Goal: Task Accomplishment & Management: Complete application form

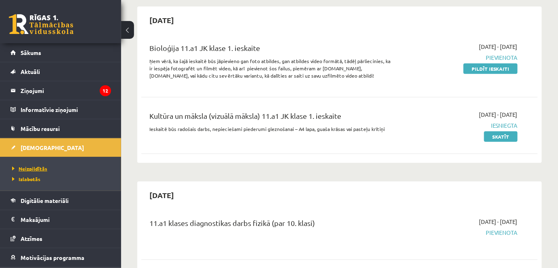
scroll to position [73, 0]
click at [33, 198] on span "Digitālie materiāli" at bounding box center [45, 200] width 48 height 7
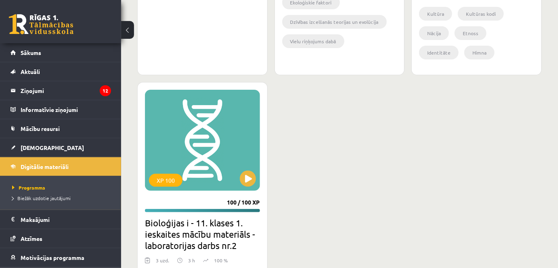
scroll to position [2054, 0]
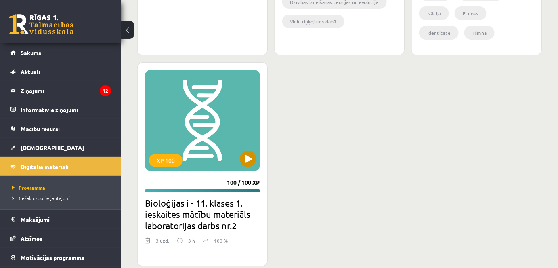
click at [255, 153] on div "XP 100" at bounding box center [202, 120] width 115 height 101
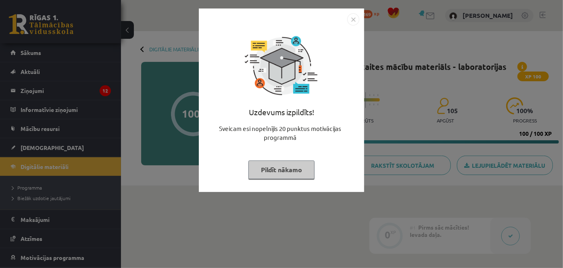
click at [284, 173] on button "Pildīt nākamo" at bounding box center [282, 169] width 66 height 19
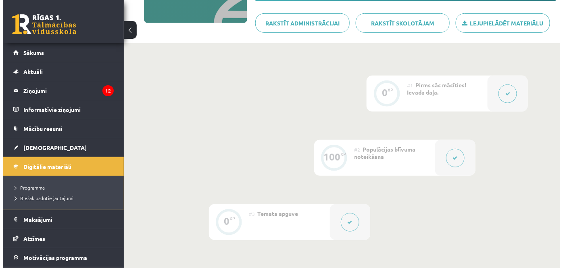
scroll to position [183, 0]
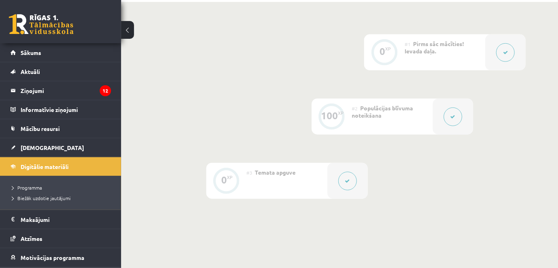
click at [453, 117] on icon at bounding box center [452, 116] width 5 height 5
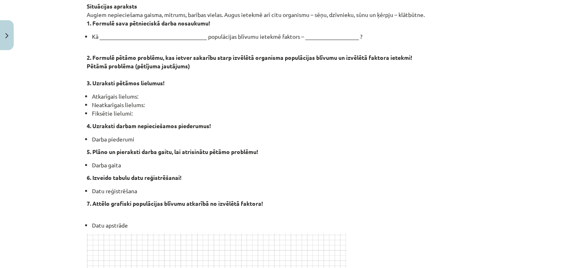
scroll to position [0, 0]
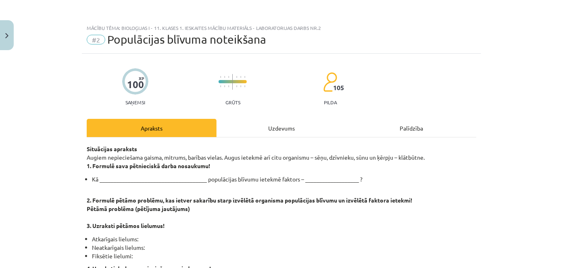
click at [286, 128] on div "Uzdevums" at bounding box center [282, 128] width 130 height 18
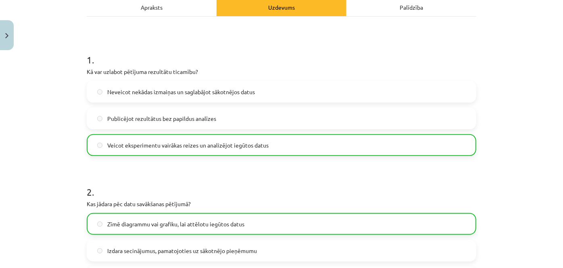
scroll to position [130, 0]
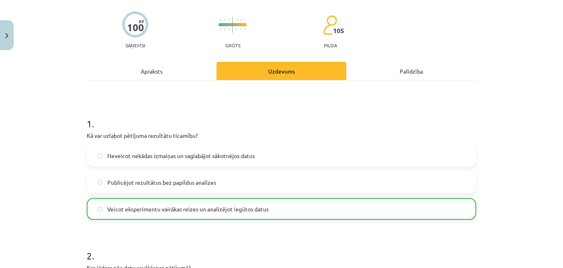
click at [178, 68] on div "Apraksts" at bounding box center [152, 71] width 130 height 18
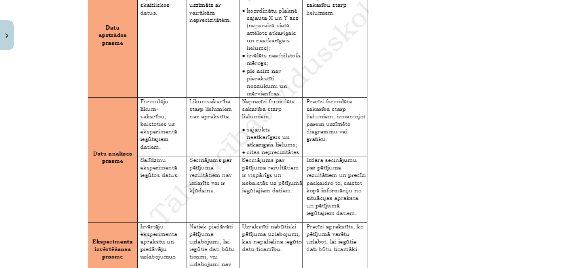
scroll to position [1390, 0]
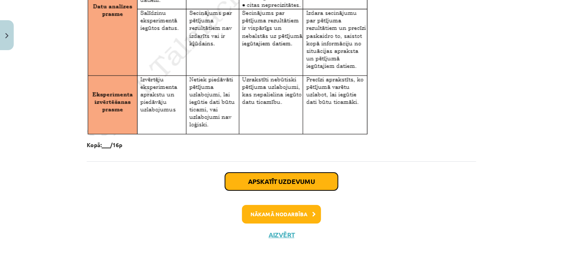
click at [301, 180] on button "Apskatīt uzdevumu" at bounding box center [281, 181] width 113 height 18
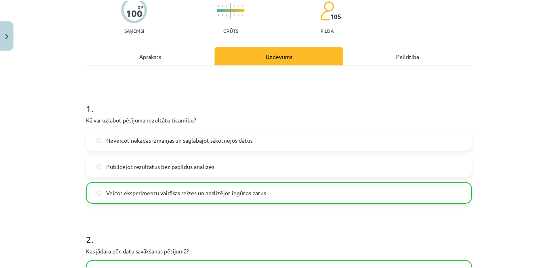
scroll to position [20, 0]
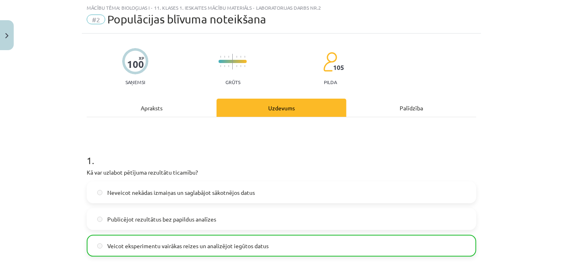
click at [171, 113] on div "Apraksts" at bounding box center [152, 107] width 130 height 18
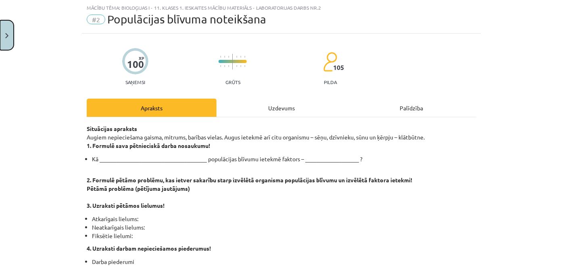
click at [6, 21] on button "Close" at bounding box center [7, 35] width 14 height 30
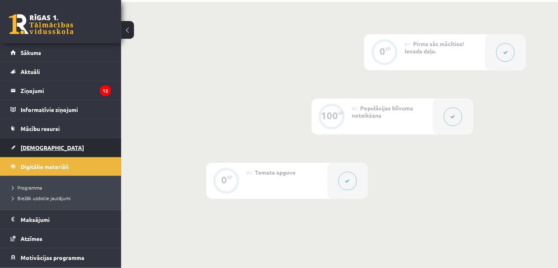
click at [31, 145] on span "[DEMOGRAPHIC_DATA]" at bounding box center [52, 147] width 63 height 7
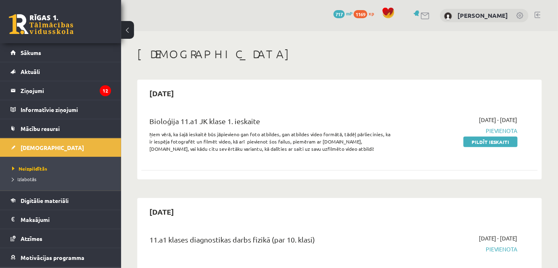
scroll to position [36, 0]
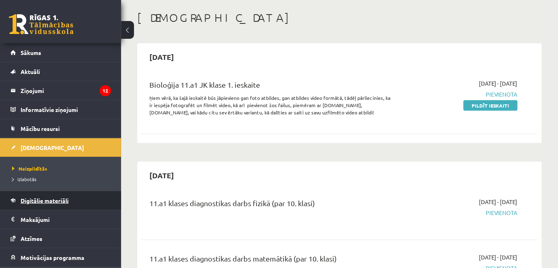
click at [44, 198] on span "Digitālie materiāli" at bounding box center [45, 200] width 48 height 7
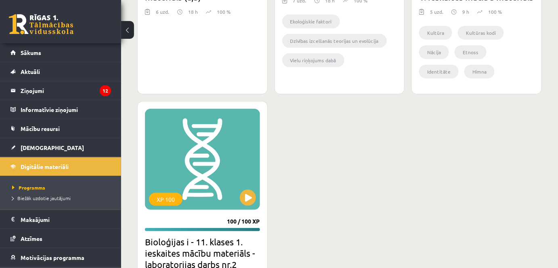
scroll to position [2067, 0]
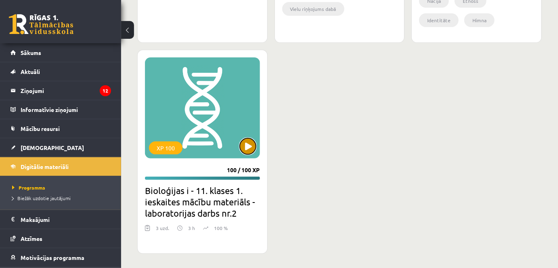
click at [241, 146] on button at bounding box center [248, 146] width 16 height 16
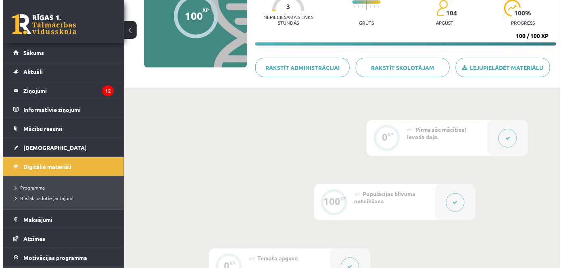
scroll to position [110, 0]
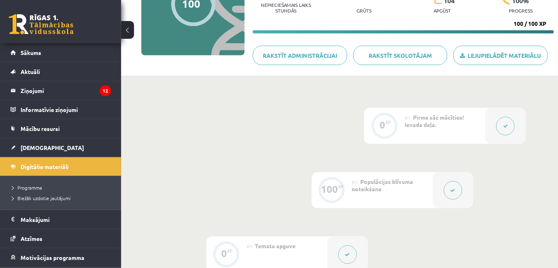
click at [451, 186] on button at bounding box center [453, 190] width 19 height 19
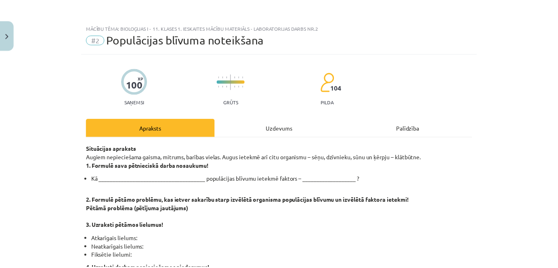
scroll to position [36, 0]
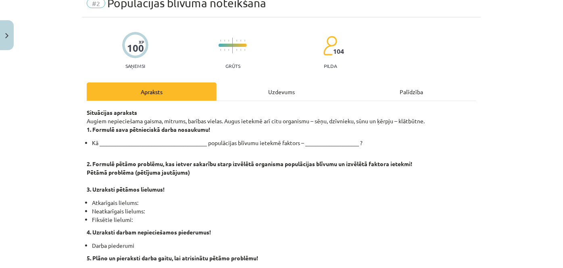
drag, startPoint x: 84, startPoint y: 121, endPoint x: 445, endPoint y: 121, distance: 360.8
click at [445, 121] on p "Situācijas apraksts Augiem nepieciešama gaisma, mitrums, barības vielas. Augus …" at bounding box center [282, 120] width 390 height 25
copy p "Augiem nepieciešama gaisma, mitrums, barības vielas. Augus ietekmē arī citu org…"
click at [0, 30] on button "Close" at bounding box center [7, 35] width 14 height 30
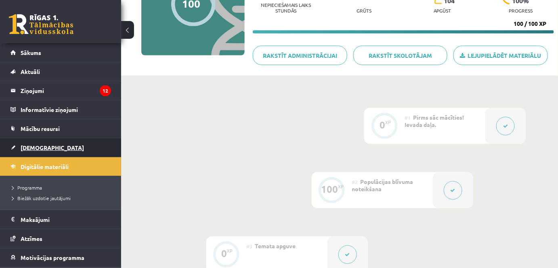
click at [47, 146] on link "[DEMOGRAPHIC_DATA]" at bounding box center [60, 147] width 100 height 19
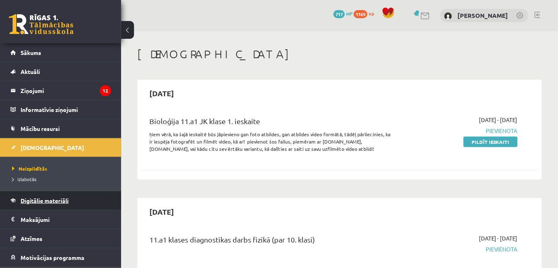
click at [30, 197] on span "Digitālie materiāli" at bounding box center [45, 200] width 48 height 7
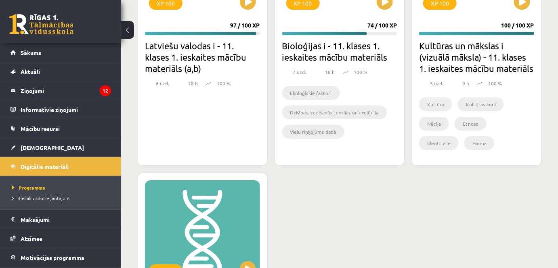
scroll to position [1847, 0]
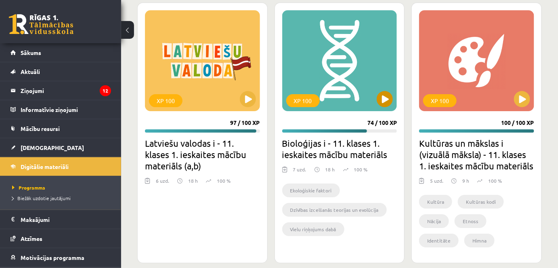
click at [375, 93] on div "XP 100" at bounding box center [339, 60] width 115 height 101
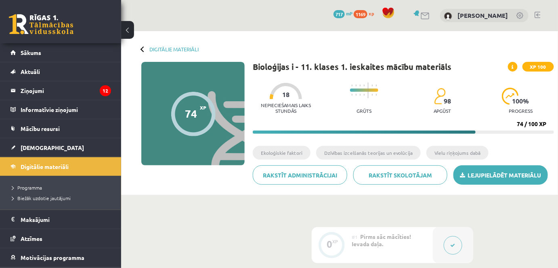
click at [485, 173] on link "Lejupielādēt materiālu" at bounding box center [500, 174] width 94 height 19
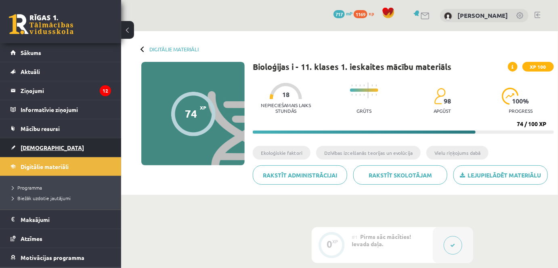
click at [39, 150] on span "[DEMOGRAPHIC_DATA]" at bounding box center [52, 147] width 63 height 7
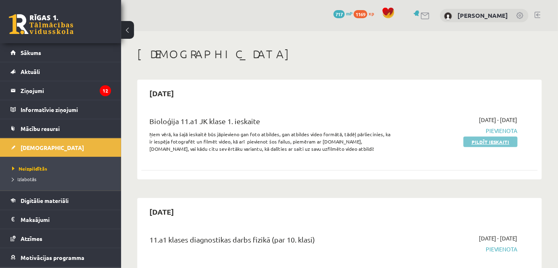
click at [499, 142] on link "Pildīt ieskaiti" at bounding box center [490, 141] width 54 height 10
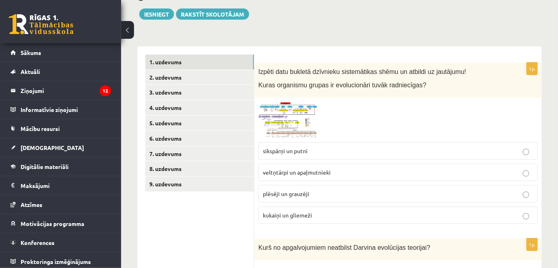
scroll to position [146, 0]
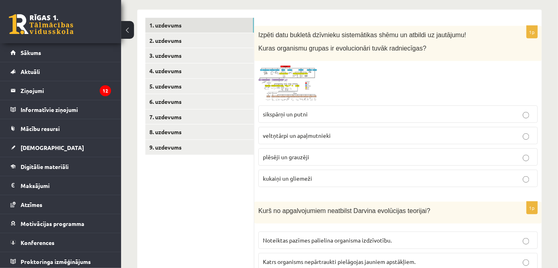
click at [288, 76] on img at bounding box center [288, 83] width 61 height 36
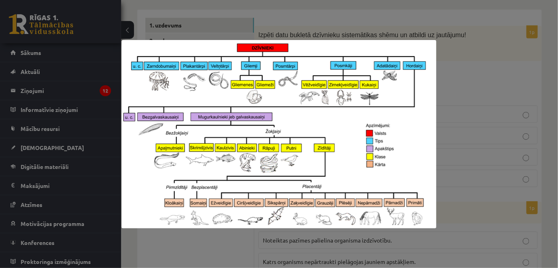
click at [457, 56] on div at bounding box center [279, 134] width 558 height 268
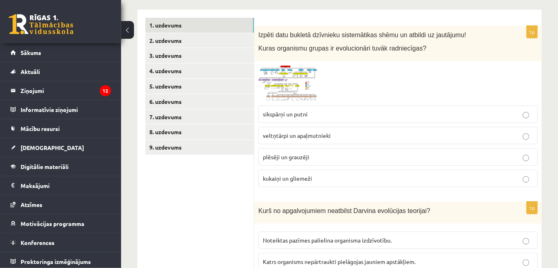
click at [314, 71] on img at bounding box center [288, 83] width 61 height 36
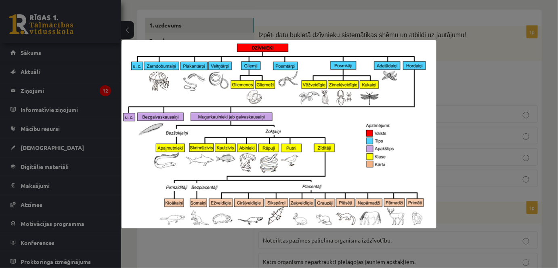
click at [458, 99] on div at bounding box center [279, 134] width 558 height 268
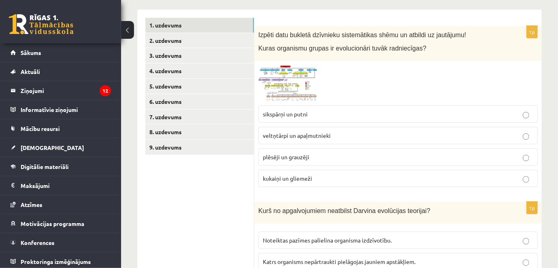
click at [308, 82] on img at bounding box center [288, 83] width 61 height 36
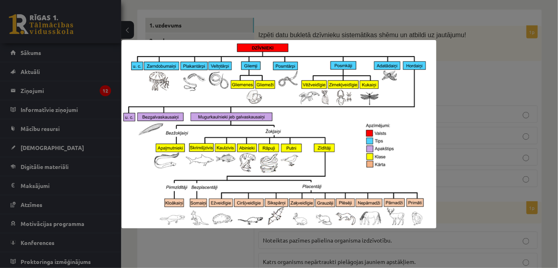
click at [521, 85] on div at bounding box center [279, 134] width 558 height 268
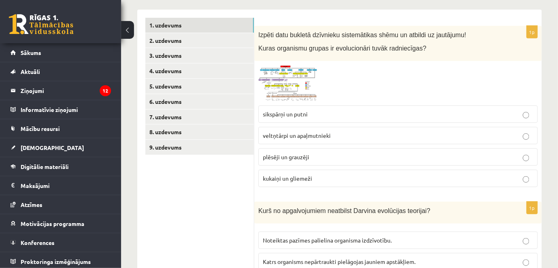
click at [291, 88] on span at bounding box center [288, 84] width 13 height 13
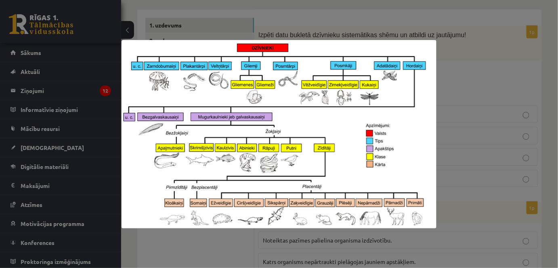
click at [523, 99] on div at bounding box center [279, 134] width 558 height 268
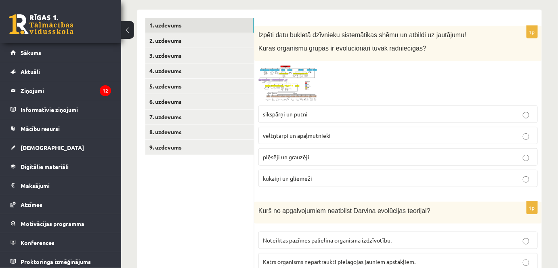
click at [289, 84] on span at bounding box center [288, 84] width 13 height 13
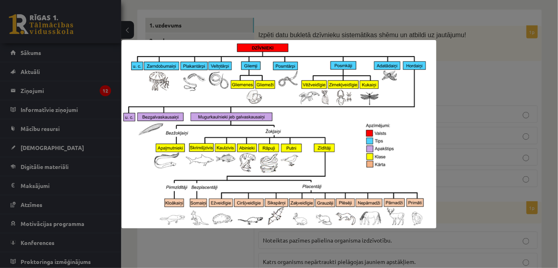
click at [506, 113] on div at bounding box center [279, 134] width 558 height 268
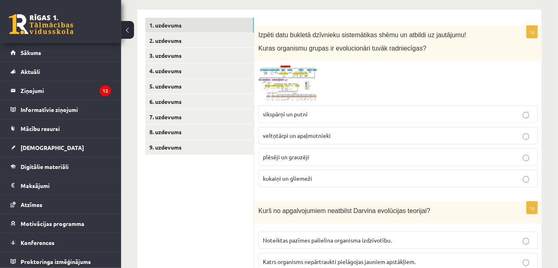
click at [275, 67] on img at bounding box center [288, 83] width 61 height 36
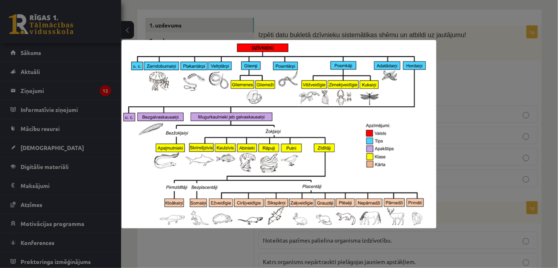
click at [476, 80] on div at bounding box center [279, 134] width 558 height 268
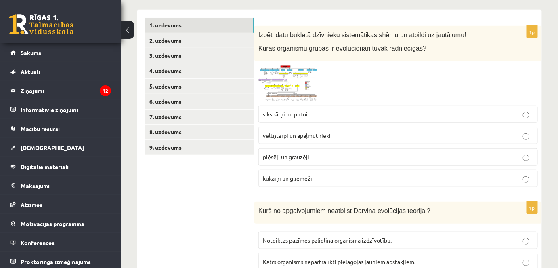
click at [297, 82] on img at bounding box center [288, 83] width 61 height 36
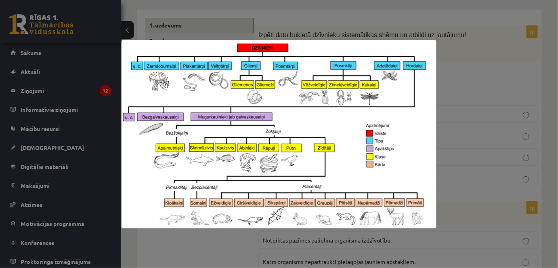
click at [467, 139] on div at bounding box center [279, 134] width 558 height 268
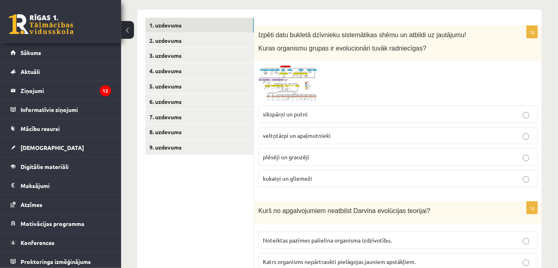
click at [316, 157] on p "plēsēji un grauzēji" at bounding box center [398, 157] width 270 height 8
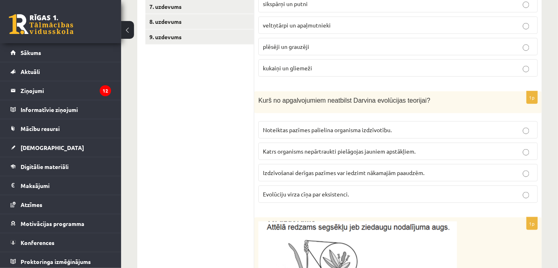
scroll to position [293, 0]
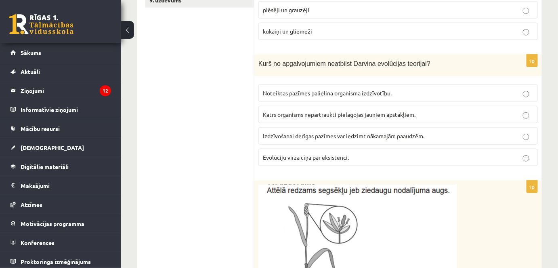
click at [444, 113] on p "Katrs organisms nepārtraukti pielāgojas jauniem apstākļiem." at bounding box center [398, 114] width 270 height 8
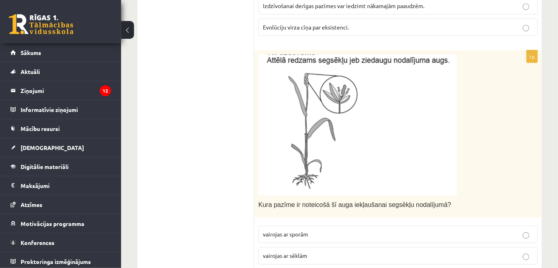
scroll to position [404, 0]
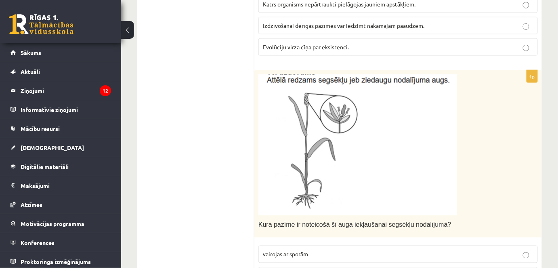
click at [336, 138] on img at bounding box center [357, 144] width 199 height 141
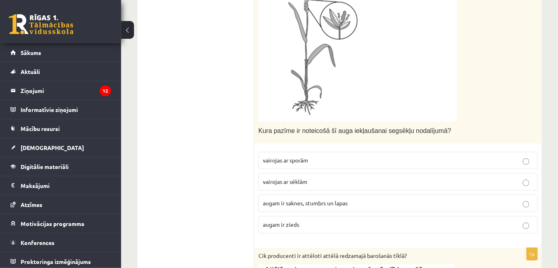
scroll to position [513, 0]
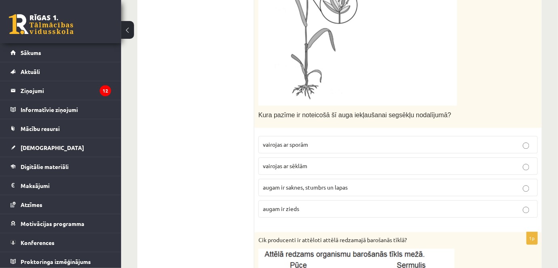
click at [349, 184] on p "augam ir saknes, stumbrs un lapas" at bounding box center [398, 187] width 270 height 8
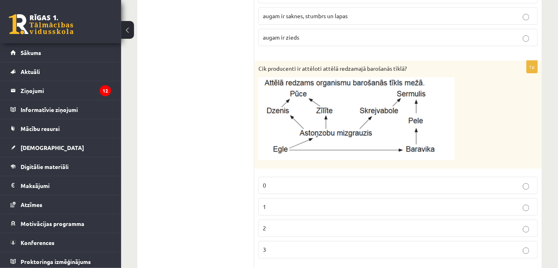
scroll to position [697, 0]
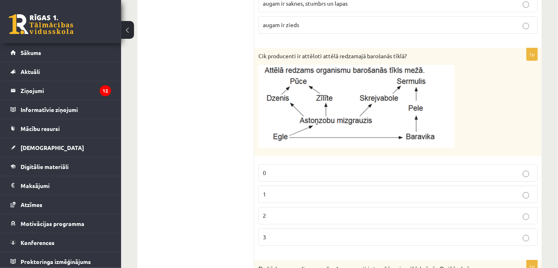
click at [318, 211] on p "2" at bounding box center [398, 215] width 270 height 8
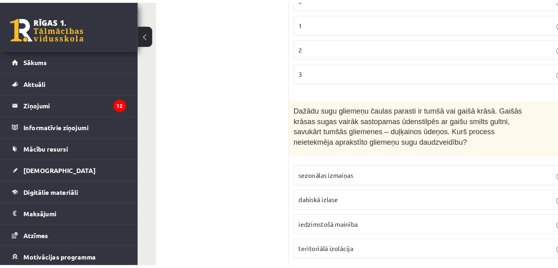
scroll to position [880, 0]
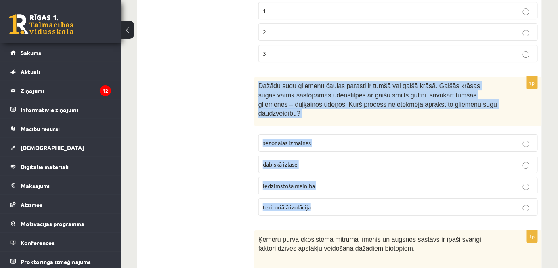
drag, startPoint x: 256, startPoint y: 81, endPoint x: 362, endPoint y: 200, distance: 159.2
click at [362, 201] on div "1p Dažādu sugu gliemeņu čaulas parasti ir tumšā vai gaišā krāsā. Gaišās krāsas …" at bounding box center [397, 149] width 287 height 145
copy div "Dažādu sugu gliemeņu čaulas parasti ir tumšā vai gaišā krāsā. Gaišās krāsas sug…"
click at [316, 138] on p "sezonālas izmaiņas" at bounding box center [398, 142] width 270 height 8
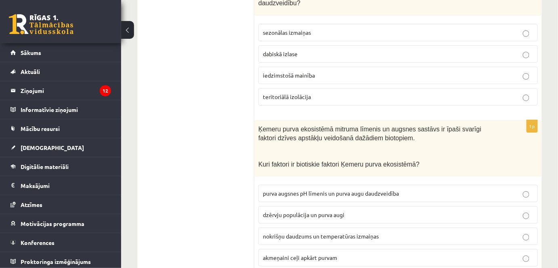
scroll to position [1064, 0]
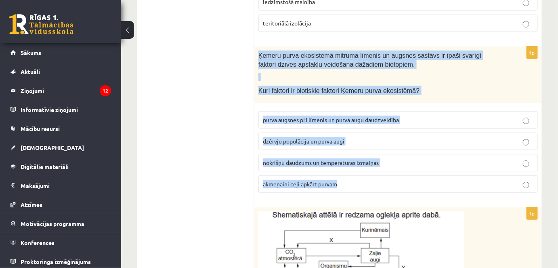
drag, startPoint x: 256, startPoint y: 41, endPoint x: 436, endPoint y: 164, distance: 218.0
click at [436, 164] on div "1p Ķemeru purva ekosistēmā mitruma līmenis un augsnes sastāvs ir īpaši svarīgi …" at bounding box center [397, 122] width 287 height 153
copy div "Ķemeru purva ekosistēmā mitruma līmenis un augsnes sastāvs ir īpaši svarīgi fak…"
click at [358, 137] on p "dzērvju populācija un purva augi" at bounding box center [398, 141] width 270 height 8
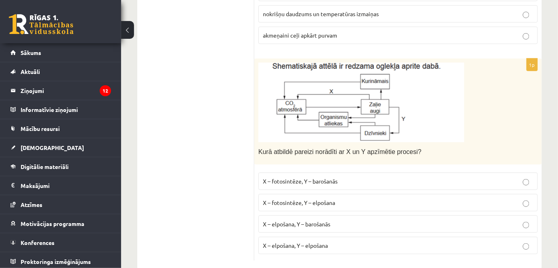
scroll to position [1213, 0]
click at [345, 176] on p "X – fotosintēze, Y – barošanās" at bounding box center [398, 180] width 270 height 8
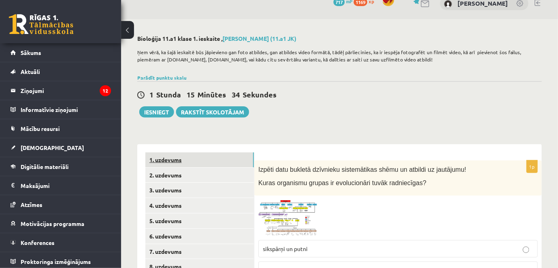
scroll to position [0, 0]
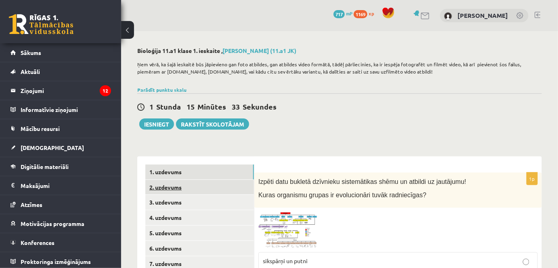
click at [212, 186] on link "2. uzdevums" at bounding box center [199, 187] width 109 height 15
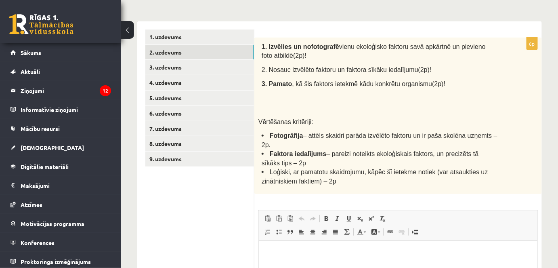
scroll to position [146, 0]
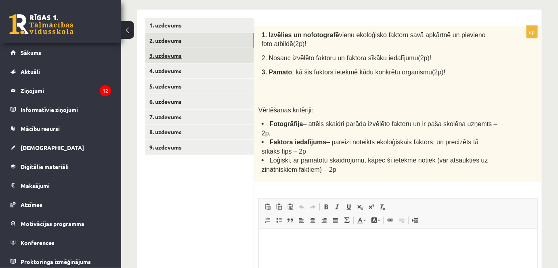
click at [203, 57] on link "3. uzdevums" at bounding box center [199, 55] width 109 height 15
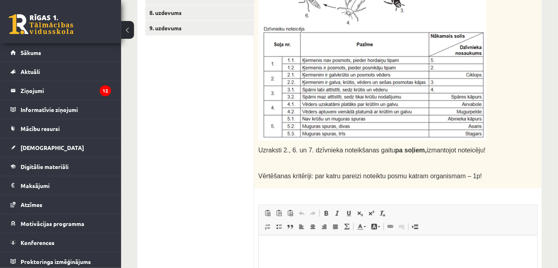
scroll to position [277, 0]
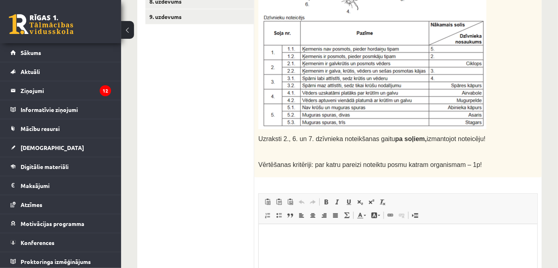
click at [313, 241] on html at bounding box center [397, 236] width 278 height 25
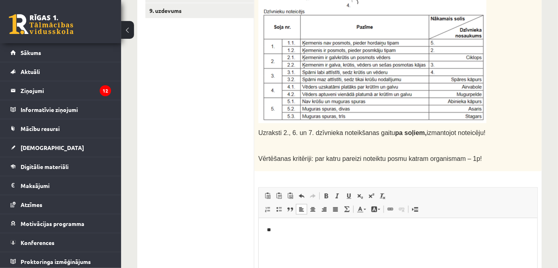
scroll to position [314, 0]
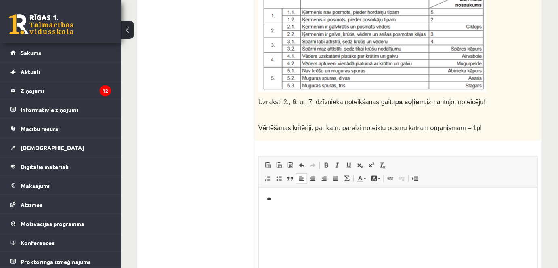
drag, startPoint x: 258, startPoint y: 101, endPoint x: 480, endPoint y: 98, distance: 222.0
click at [480, 98] on p "Uzraksti 2., 6. un 7. dzīvnieka noteikšanas gaitu pa soļiem, izmantojot noteicē…" at bounding box center [377, 101] width 239 height 9
copy span "Uzraksti 2., 6. un 7. dzīvnieka noteikšanas gaitu pa soļiem, izmantojot noteicē…"
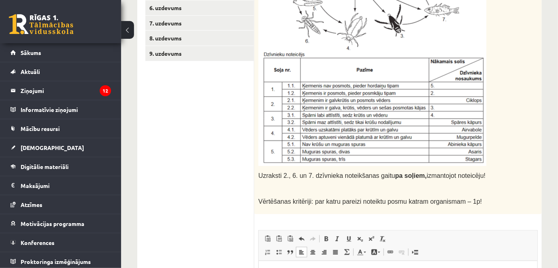
click at [517, 137] on div "Uzraksti 2., 6. un 7. dzīvnieka noteikšanas gaitu pa soļiem, izmantojot noteicē…" at bounding box center [397, 73] width 287 height 282
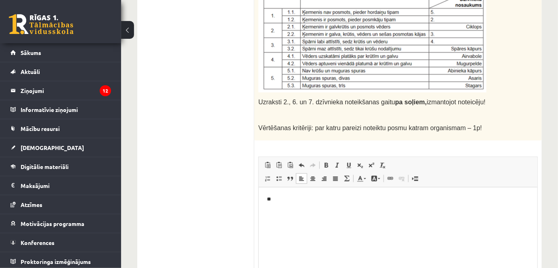
click at [300, 198] on p "**" at bounding box center [397, 199] width 263 height 8
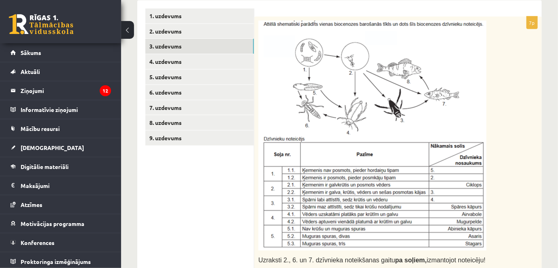
scroll to position [167, 0]
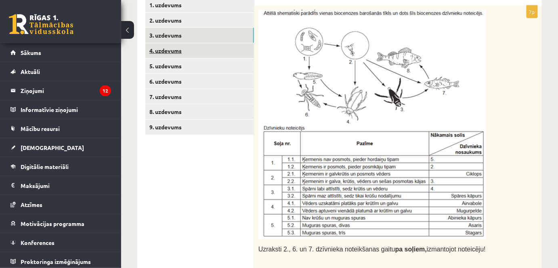
click at [194, 51] on link "4. uzdevums" at bounding box center [199, 50] width 109 height 15
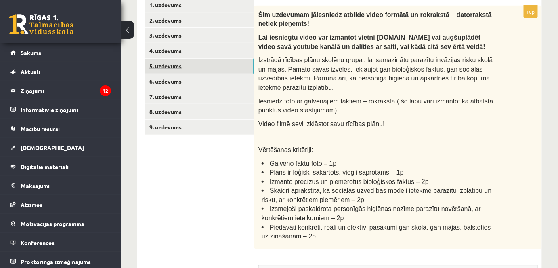
click at [178, 69] on link "5. uzdevums" at bounding box center [199, 66] width 109 height 15
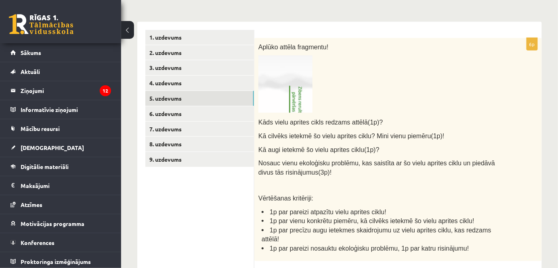
scroll to position [130, 0]
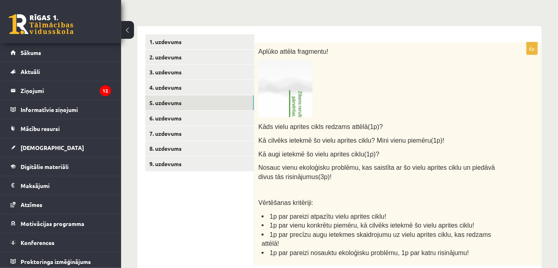
click at [299, 92] on img at bounding box center [285, 88] width 54 height 57
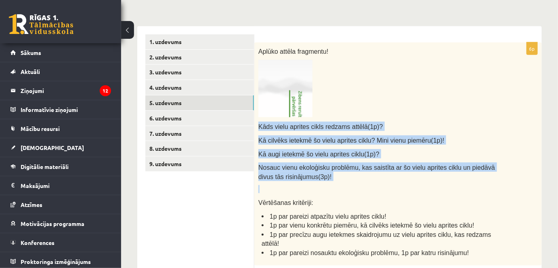
drag, startPoint x: 258, startPoint y: 123, endPoint x: 339, endPoint y: 180, distance: 98.5
click at [339, 180] on div "Aplūko attēla fragmentu! Kāds vielu aprites cikls redzams attēlā(1p)? Kā cilvēk…" at bounding box center [397, 153] width 287 height 223
copy div "Kāds vielu aprites cikls redzams attēlā(1p)? Kā cilvēks ietekmē šo vielu aprite…"
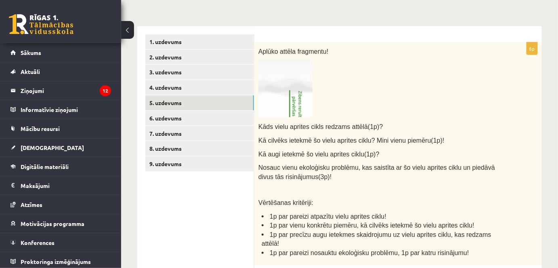
click at [395, 113] on p at bounding box center [377, 88] width 239 height 57
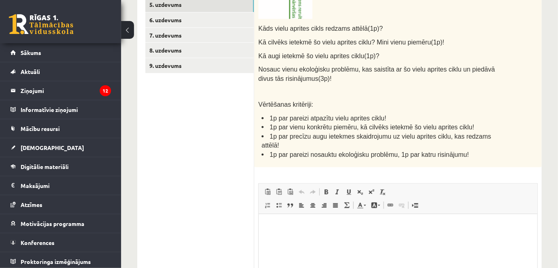
scroll to position [240, 0]
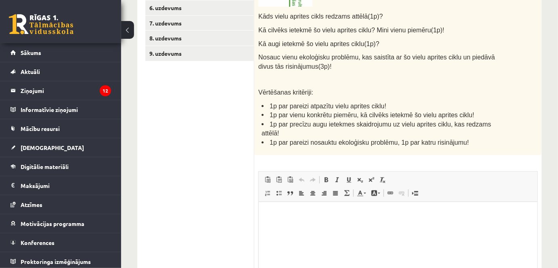
click at [304, 218] on html at bounding box center [397, 213] width 278 height 25
click at [289, 223] on p "**" at bounding box center [397, 227] width 263 height 8
click at [283, 228] on p "**" at bounding box center [397, 227] width 263 height 8
click at [301, 221] on span "Ielīmēt" at bounding box center [304, 224] width 23 height 12
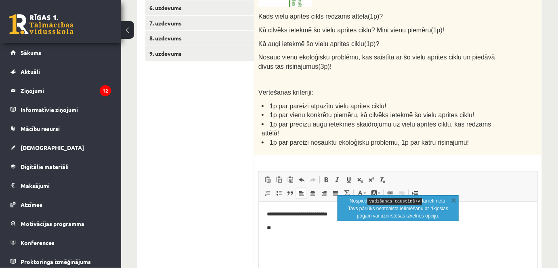
click at [301, 232] on html "**********" at bounding box center [397, 220] width 278 height 38
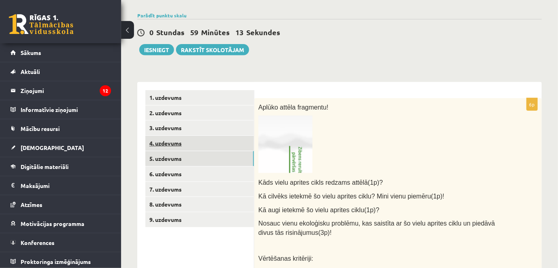
scroll to position [57, 0]
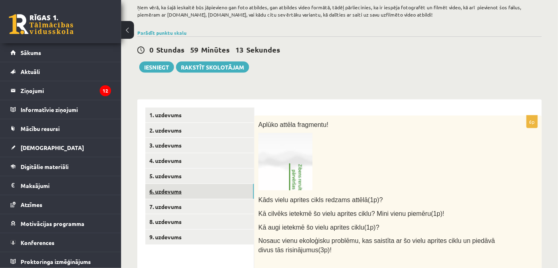
click at [184, 194] on link "6. uzdevums" at bounding box center [199, 191] width 109 height 15
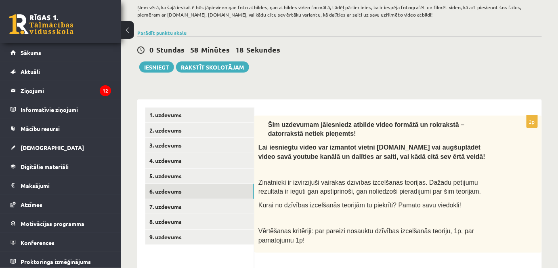
scroll to position [130, 0]
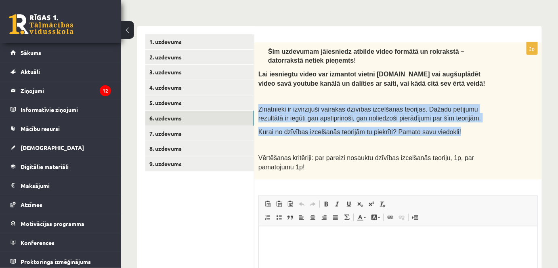
drag, startPoint x: 258, startPoint y: 106, endPoint x: 462, endPoint y: 126, distance: 205.2
click at [465, 127] on div "Šim uzdevumam jāiesniedz atbilde video formātā un rokrakstā – datorrakstā netie…" at bounding box center [397, 110] width 287 height 137
copy div "Zinātnieki ir izvirzījuši vairākas dzīvības izcelšanās teorijas. Dažādu pētījum…"
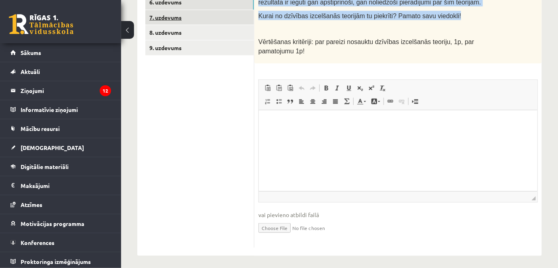
scroll to position [249, 0]
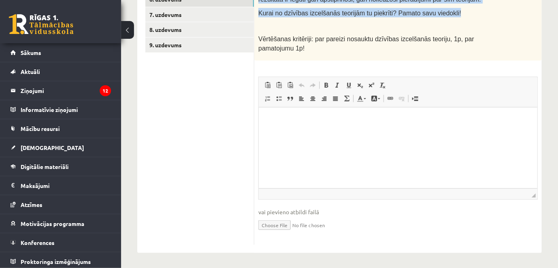
click at [280, 222] on input "file" at bounding box center [397, 224] width 279 height 17
type input "**********"
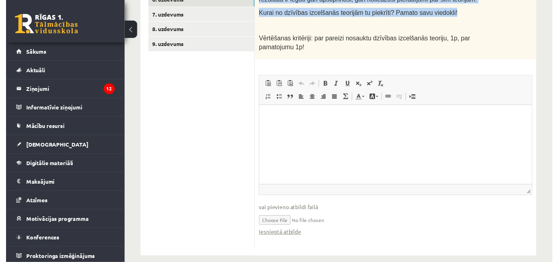
scroll to position [139, 0]
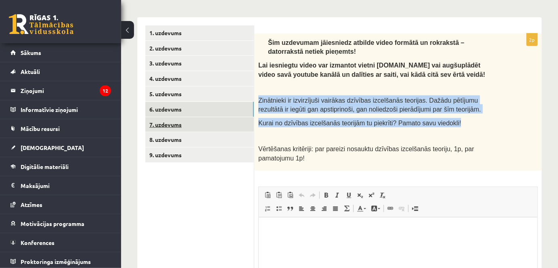
click at [203, 119] on link "7. uzdevums" at bounding box center [199, 124] width 109 height 15
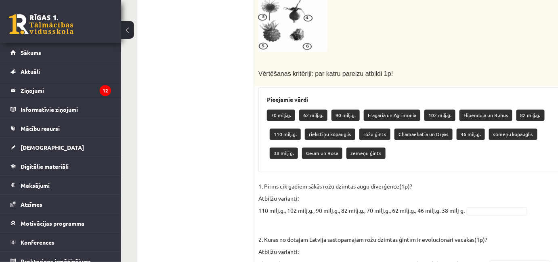
scroll to position [441, 0]
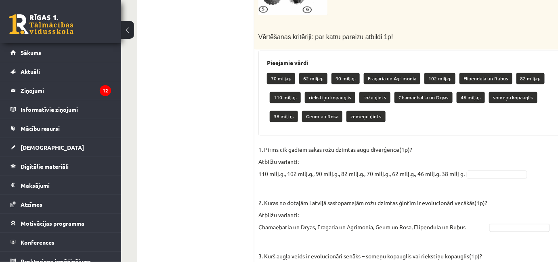
click at [275, 185] on p "2. Kuras no dotajām Latvijā sastopamajām rožu dzimtas ģintīm ir evolucionāri ve…" at bounding box center [372, 209] width 229 height 48
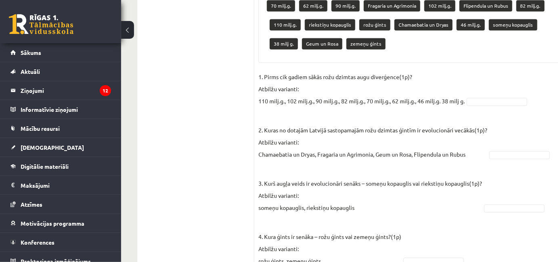
click at [299, 162] on fieldset "1. Pirms cik gadiem sākās rožu dzimtas augu diverģence(1p)? Atbilžu varianti: 1…" at bounding box center [417, 171] width 318 height 201
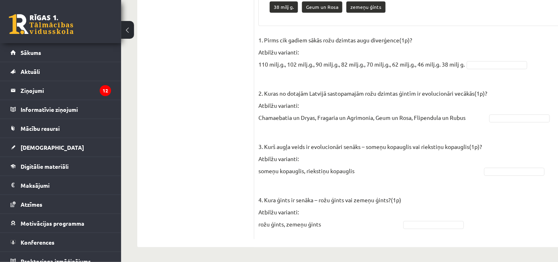
click at [304, 211] on p "4. Kura ģints ir senāka – rožu ģints vai zemeņu ģints?(1p) Atbilžu varianti: ro…" at bounding box center [329, 206] width 143 height 48
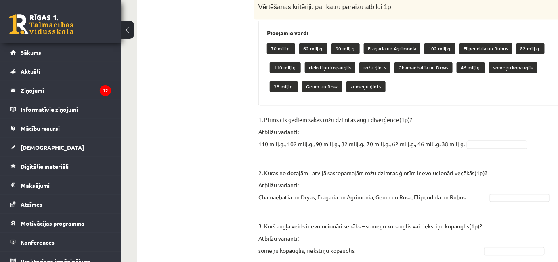
scroll to position [441, 0]
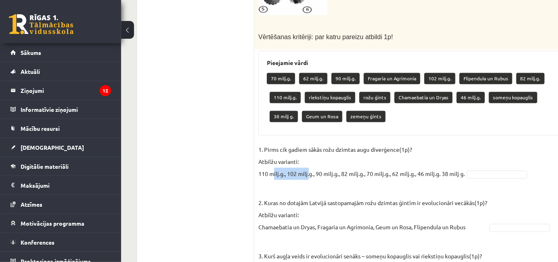
drag, startPoint x: 274, startPoint y: 172, endPoint x: 308, endPoint y: 176, distance: 34.2
click at [308, 176] on p "1. Pirms cik gadiem sākās rožu dzimtas augu diverģence(1p)? Atbilžu varianti: 1…" at bounding box center [361, 162] width 206 height 36
click at [333, 174] on p "1. Pirms cik gadiem sākās rožu dzimtas augu diverģence(1p)? Atbilžu varianti: 1…" at bounding box center [361, 162] width 206 height 36
click at [380, 174] on p "1. Pirms cik gadiem sākās rožu dzimtas augu diverģence(1p)? Atbilžu varianti: 1…" at bounding box center [361, 162] width 206 height 36
click at [433, 165] on p "1. Pirms cik gadiem sākās rožu dzimtas augu diverģence(1p)? Atbilžu varianti: 1…" at bounding box center [361, 162] width 206 height 36
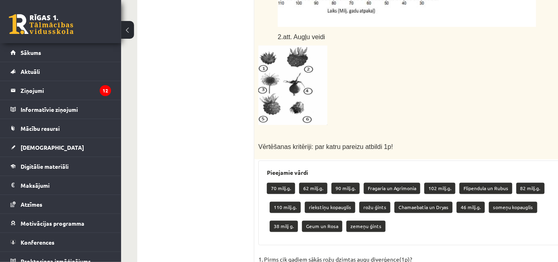
scroll to position [331, 0]
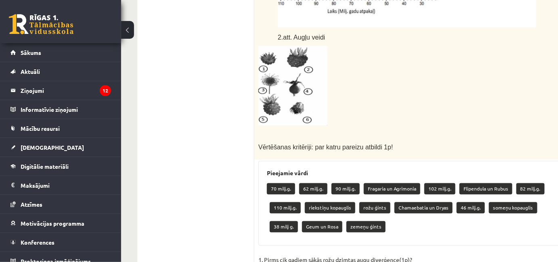
click at [291, 86] on img at bounding box center [292, 85] width 69 height 79
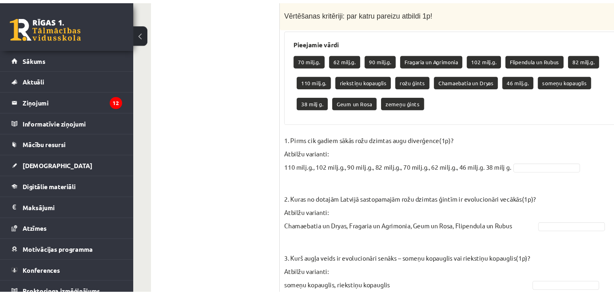
scroll to position [478, 0]
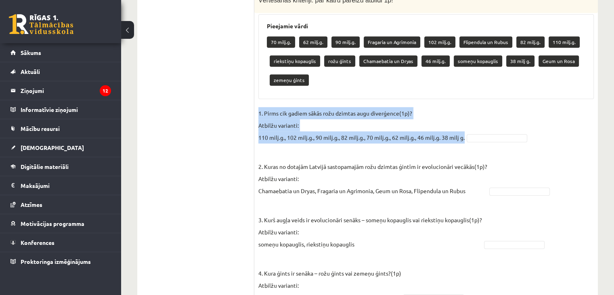
drag, startPoint x: 313, startPoint y: 121, endPoint x: 465, endPoint y: 137, distance: 153.4
click at [465, 137] on div "4p Rožu dzimta ir viena no sugām bagātākajām un morfoloģiski daudzveidīgākajām …" at bounding box center [425, 3] width 343 height 617
copy p "1. Pirms cik gadiem sākās rožu dzimtas augu diverģence(1p)? Atbilžu varianti: 1…"
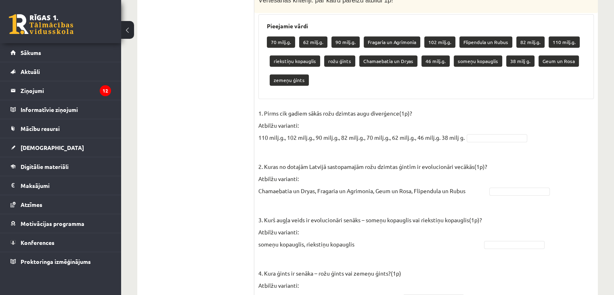
click at [495, 121] on fieldset "1. Pirms cik gadiem sākās rožu dzimtas augu diverģence(1p)? Atbilžu varianti: 1…" at bounding box center [425, 207] width 335 height 201
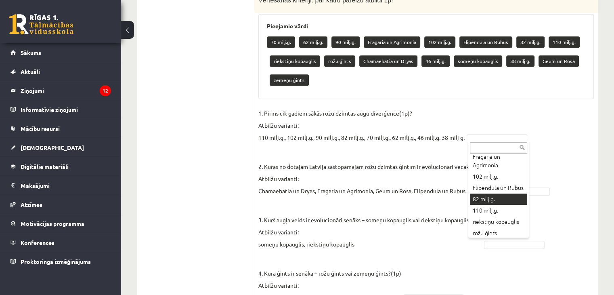
scroll to position [36, 0]
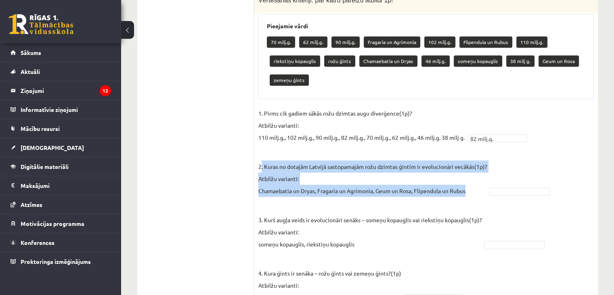
drag, startPoint x: 262, startPoint y: 165, endPoint x: 470, endPoint y: 189, distance: 209.6
click at [470, 189] on p "2. Kuras no dotajām Latvijā sastopamajām rožu dzimtas ģintīm ir evolucionāri ve…" at bounding box center [372, 172] width 229 height 48
copy p ". Kuras no dotajām Latvijā sastopamajām rožu dzimtas ģintīm ir evolucionāri vec…"
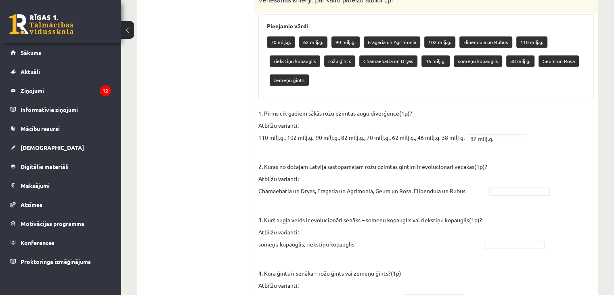
click at [354, 207] on p "3. Kurš augļa veids ir evolucionāri senāks – someņu kopauglis vai riekstiņu kop…" at bounding box center [370, 225] width 224 height 48
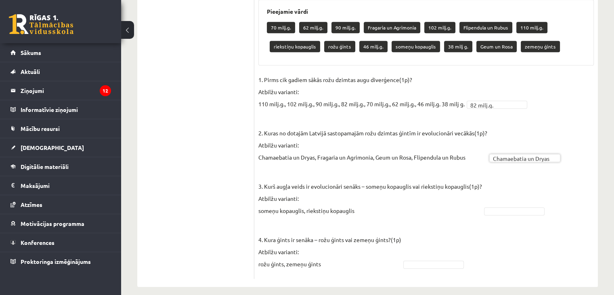
scroll to position [500, 0]
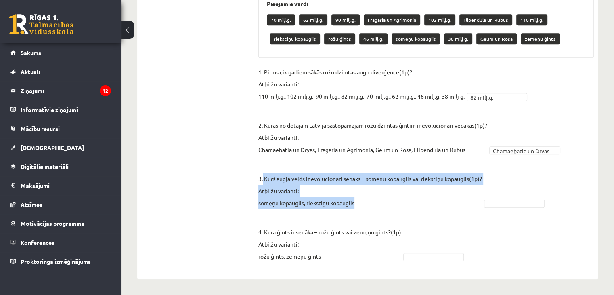
drag, startPoint x: 263, startPoint y: 178, endPoint x: 365, endPoint y: 197, distance: 103.6
click at [365, 197] on p "3. Kurš augļa veids ir evolucionāri senāks – someņu kopauglis vai riekstiņu kop…" at bounding box center [370, 184] width 224 height 48
copy p "Kurš augļa veids ir evolucionāri senāks – someņu kopauglis vai riekstiņu kopaug…"
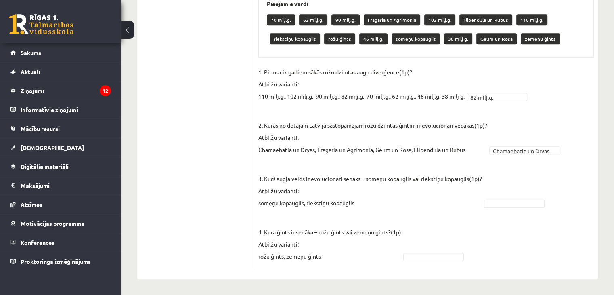
click at [421, 165] on p "3. Kurš augļa veids ir evolucionāri senāks – someņu kopauglis vai riekstiņu kop…" at bounding box center [370, 184] width 224 height 48
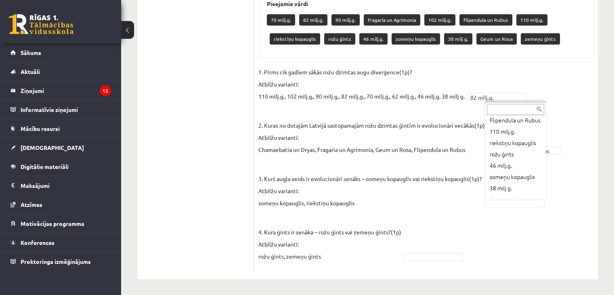
scroll to position [96, 0]
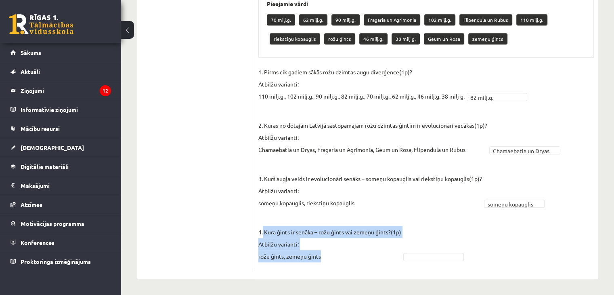
drag, startPoint x: 263, startPoint y: 230, endPoint x: 333, endPoint y: 252, distance: 73.3
click at [333, 252] on p "4. Kura ģints ir senāka – rožu ģints vai zemeņu ģints?(1p) Atbilžu varianti: ro…" at bounding box center [329, 237] width 143 height 48
copy p "Kura ģints ir senāka – rožu ģints vai zemeņu ģints?(1p) Atbilžu varianti: rožu …"
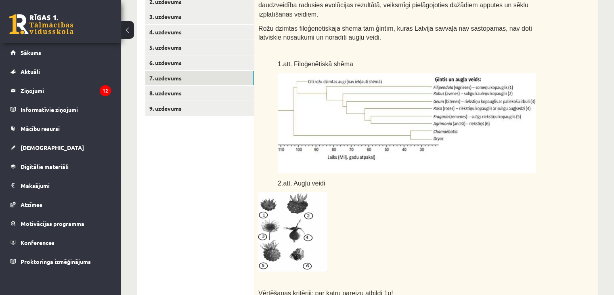
scroll to position [137, 0]
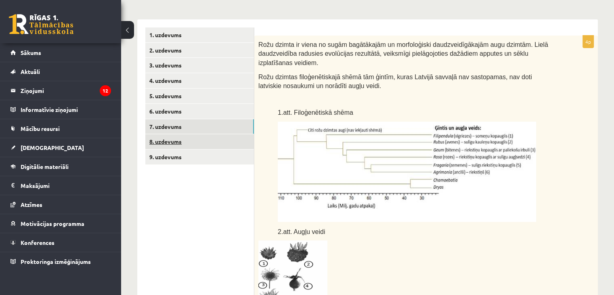
click at [181, 141] on link "8. uzdevums" at bounding box center [199, 141] width 109 height 15
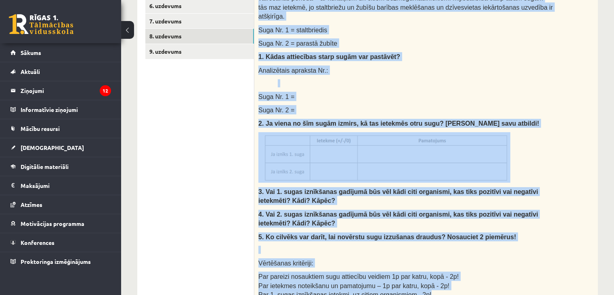
scroll to position [328, 0]
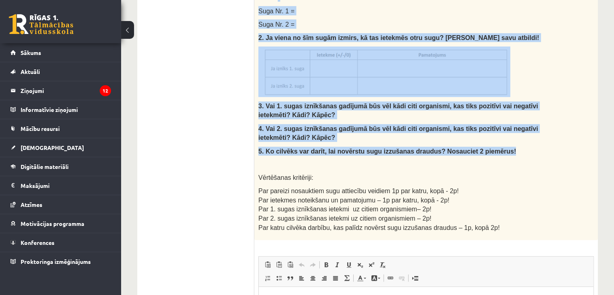
drag, startPoint x: 258, startPoint y: 44, endPoint x: 503, endPoint y: 144, distance: 264.6
click at [503, 144] on div "Izlasi tekstu un pierakstu kladē izveido un aizpildi tabulu, atbildi uz jautāju…" at bounding box center [425, 42] width 343 height 395
copy div "Loremi dolors am consectet adipi elitsed do eiusmodt incidi, utlabor et dolorem…"
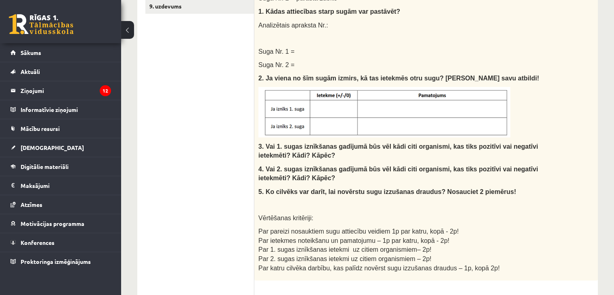
click at [228, 107] on ul "1. uzdevums 2. uzdevums 3. uzdevums 4. uzdevums 5. uzdevums 6. uzdevums 7. uzde…" at bounding box center [199, 170] width 109 height 587
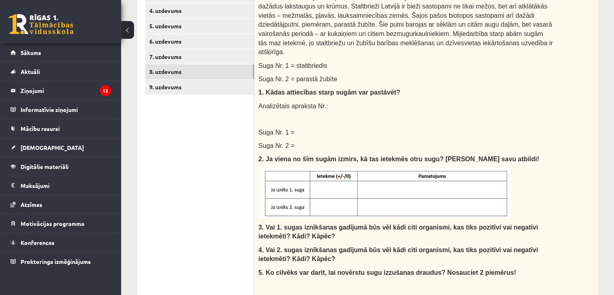
scroll to position [166, 0]
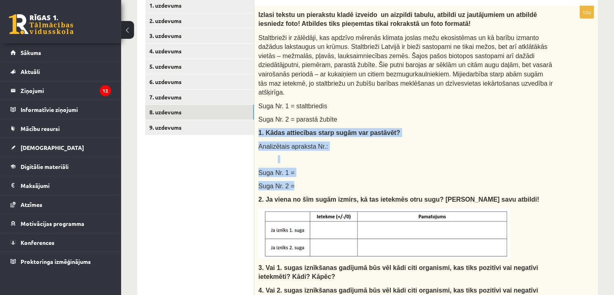
drag, startPoint x: 258, startPoint y: 123, endPoint x: 322, endPoint y: 171, distance: 79.5
click at [322, 171] on div "Izlasi tekstu un pierakstu kladē izveido un aizpildi tabulu, atbildi uz jautāju…" at bounding box center [425, 203] width 343 height 395
click at [477, 128] on p "1. Kādas attiecības starp sugām var pastāvēt?" at bounding box center [405, 132] width 295 height 9
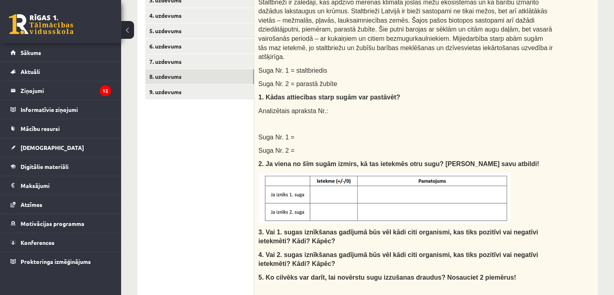
scroll to position [207, 0]
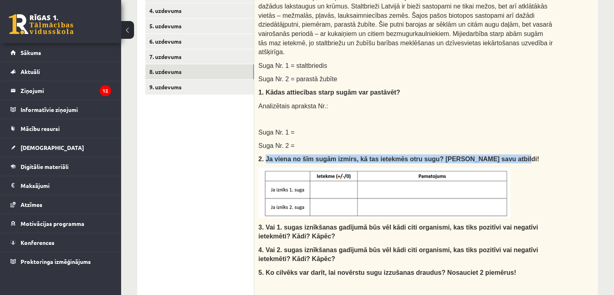
drag, startPoint x: 265, startPoint y: 150, endPoint x: 497, endPoint y: 146, distance: 232.5
click at [497, 154] on p "2. Ja viena no šīm sugām izmirs, kā tas ietekmēs otru sugu? [PERSON_NAME] savu …" at bounding box center [405, 158] width 295 height 9
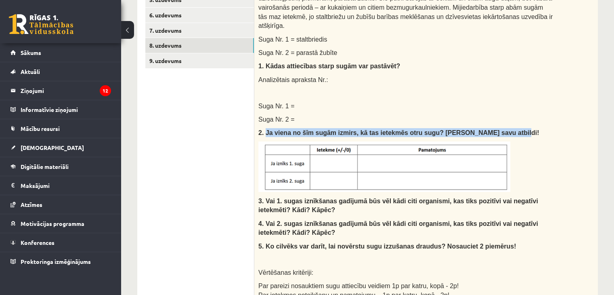
scroll to position [247, 0]
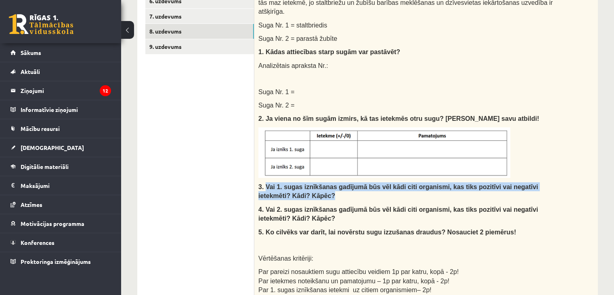
drag, startPoint x: 265, startPoint y: 176, endPoint x: 287, endPoint y: 181, distance: 23.1
click at [291, 183] on p "3. Vai 1. sugas iznīkšanas gadījumā būs vēl kādi citi organismi, kas tiks pozit…" at bounding box center [405, 191] width 295 height 18
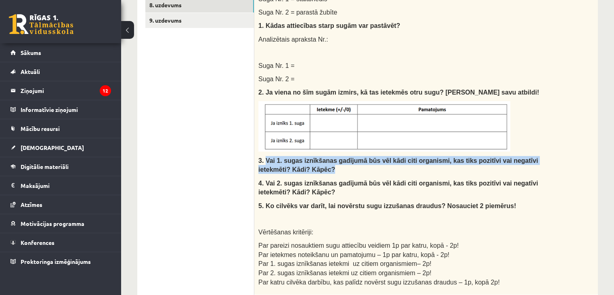
scroll to position [287, 0]
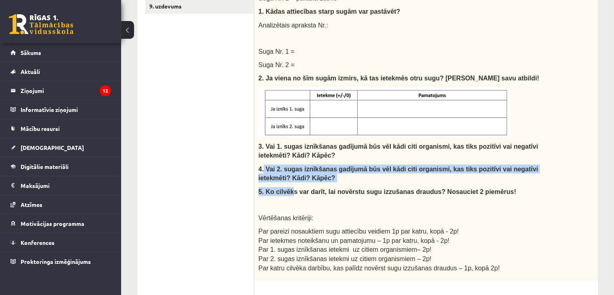
drag, startPoint x: 264, startPoint y: 159, endPoint x: 289, endPoint y: 173, distance: 28.5
click at [289, 173] on div "Izlasi tekstu un pierakstu kladē izveido un aizpildi tabulu, atbildi uz jautāju…" at bounding box center [425, 82] width 343 height 395
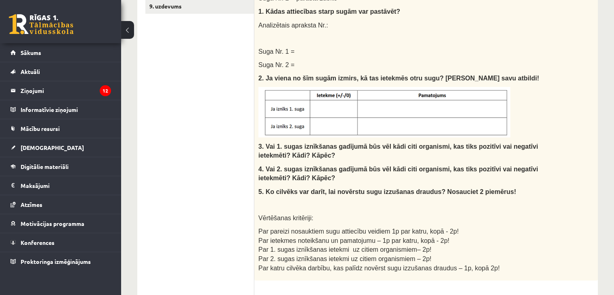
click at [330, 144] on p "3. Vai 1. sugas iznīkšanas gadījumā būs vēl kādi citi organismi, kas tiks pozit…" at bounding box center [405, 151] width 295 height 18
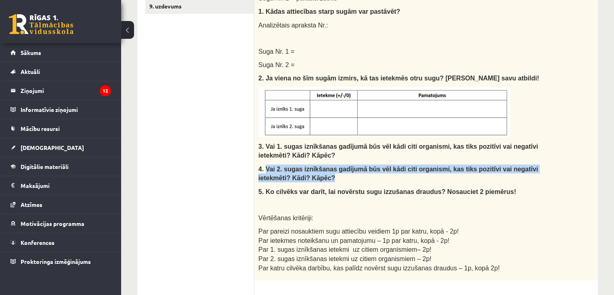
drag, startPoint x: 265, startPoint y: 159, endPoint x: 291, endPoint y: 166, distance: 26.8
click at [291, 166] on p "4. Vai 2. sugas iznīkšanas gadījumā būs vēl kādi citi organismi, kas tiks pozit…" at bounding box center [405, 173] width 295 height 18
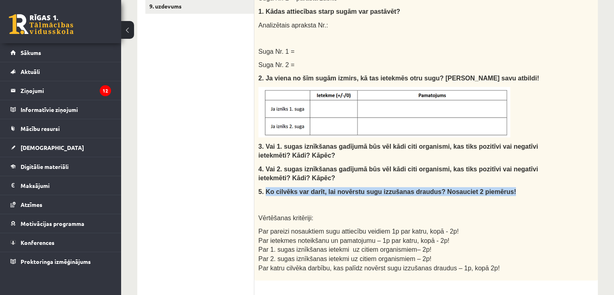
drag, startPoint x: 305, startPoint y: 188, endPoint x: 485, endPoint y: 180, distance: 180.5
click at [485, 187] on p "5. Ko cilvēks var darīt, lai novērstu sugu izzušanas draudus? Nosauciet 2 piemē…" at bounding box center [405, 191] width 295 height 9
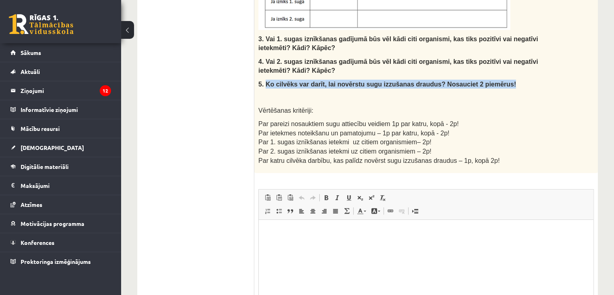
scroll to position [449, 0]
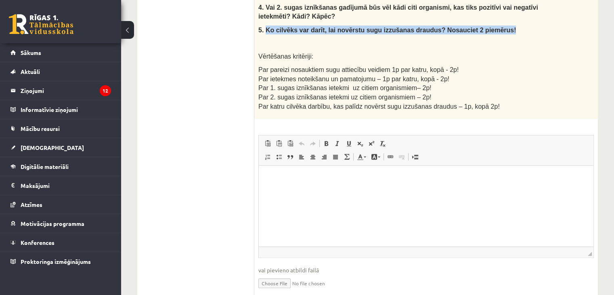
click at [273, 267] on input "file" at bounding box center [425, 282] width 335 height 17
type input "**********"
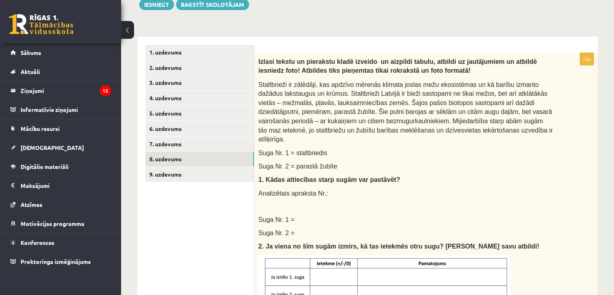
scroll to position [86, 0]
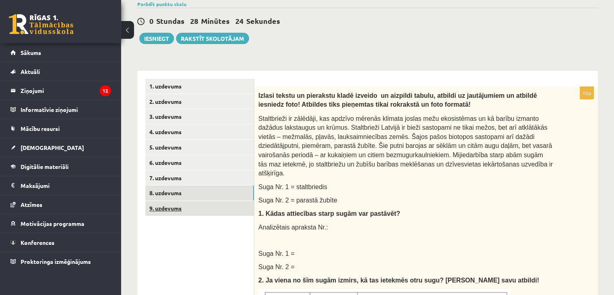
click at [203, 205] on link "9. uzdevums" at bounding box center [199, 208] width 109 height 15
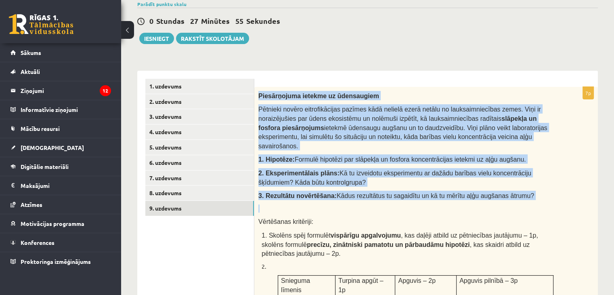
drag, startPoint x: 258, startPoint y: 95, endPoint x: 501, endPoint y: 173, distance: 255.4
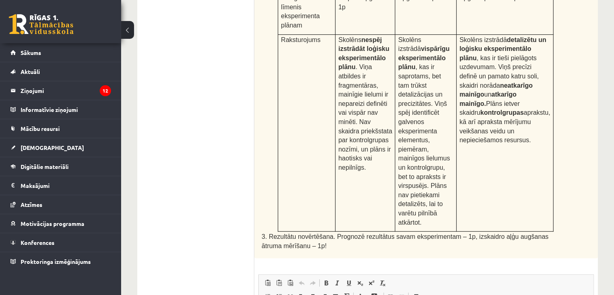
scroll to position [408, 0]
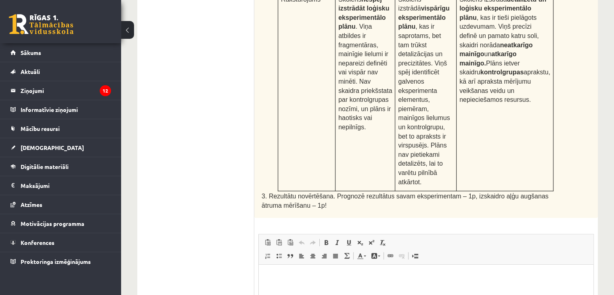
drag, startPoint x: 566, startPoint y: 492, endPoint x: 308, endPoint y: 285, distance: 331.1
click at [308, 267] on html at bounding box center [426, 276] width 335 height 25
drag, startPoint x: 377, startPoint y: 276, endPoint x: 398, endPoint y: 276, distance: 21.8
click at [376, 267] on p "**********" at bounding box center [426, 276] width 319 height 8
click at [395, 267] on p "**********" at bounding box center [426, 276] width 319 height 8
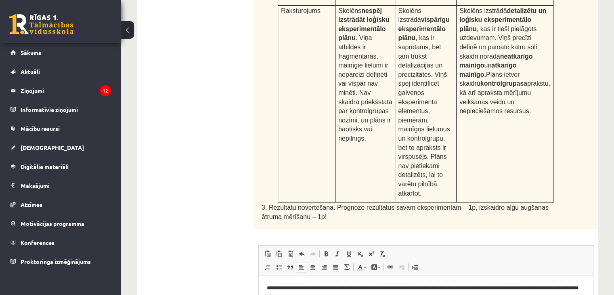
scroll to position [399, 0]
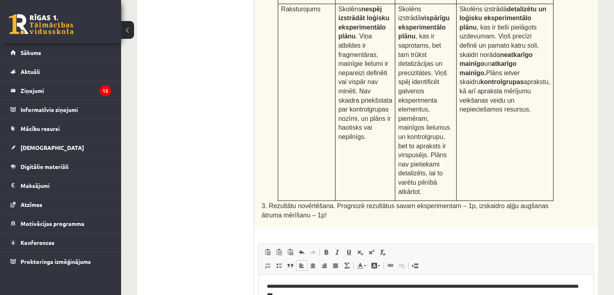
drag, startPoint x: 353, startPoint y: 309, endPoint x: 384, endPoint y: 300, distance: 32.2
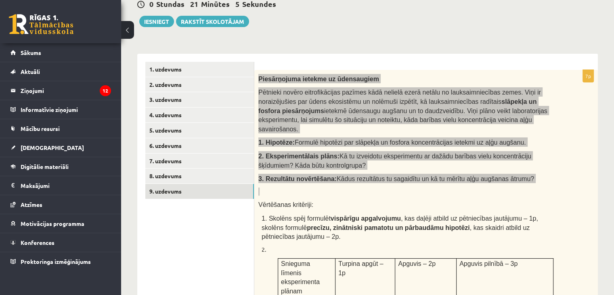
scroll to position [36, 0]
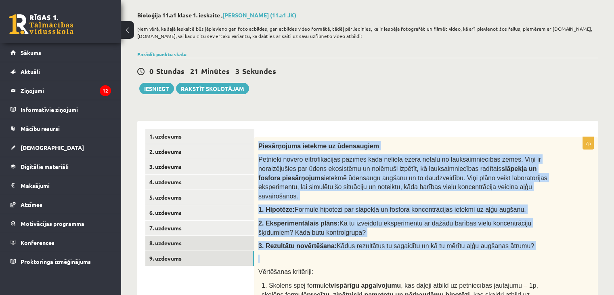
click at [205, 238] on link "8. uzdevums" at bounding box center [199, 242] width 109 height 15
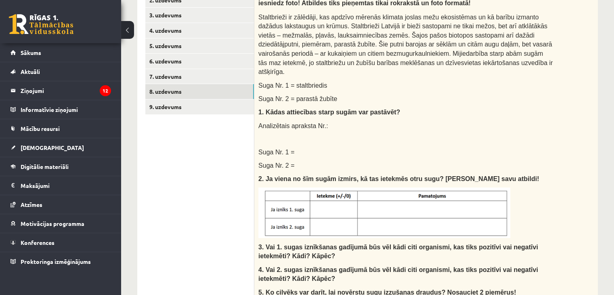
scroll to position [116, 0]
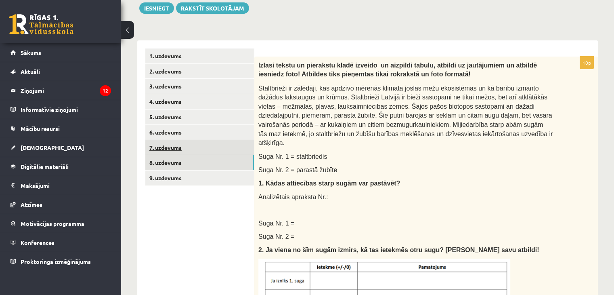
click at [190, 150] on link "7. uzdevums" at bounding box center [199, 147] width 109 height 15
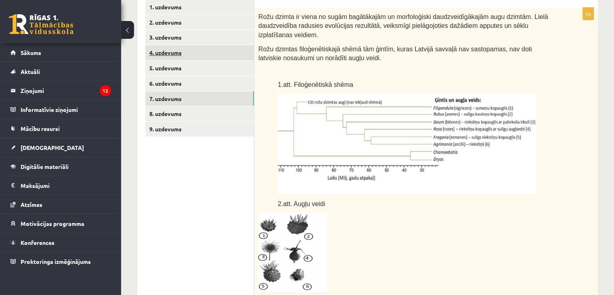
scroll to position [75, 0]
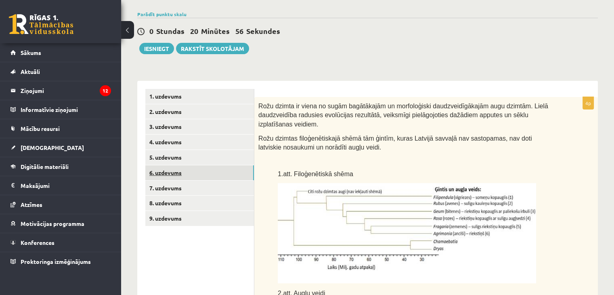
click at [204, 168] on link "6. uzdevums" at bounding box center [199, 172] width 109 height 15
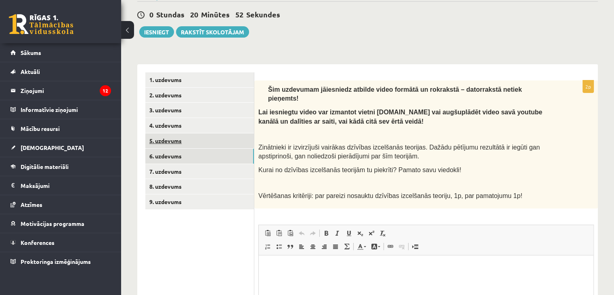
scroll to position [92, 0]
click at [194, 134] on link "5. uzdevums" at bounding box center [199, 141] width 109 height 15
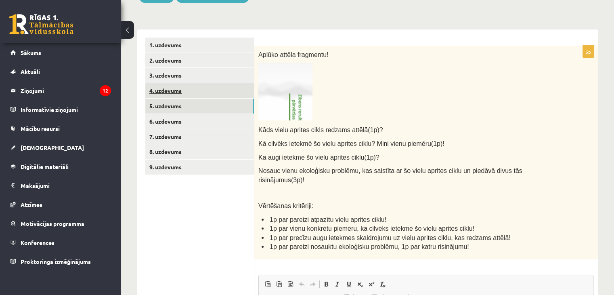
scroll to position [88, 0]
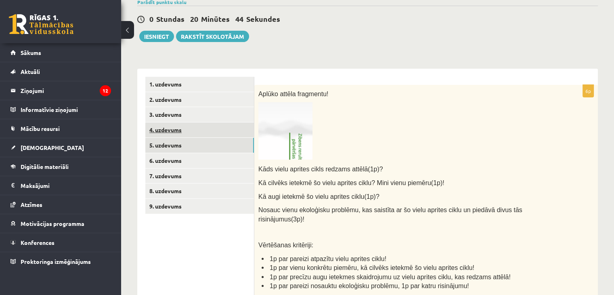
click at [169, 126] on link "4. uzdevums" at bounding box center [199, 129] width 109 height 15
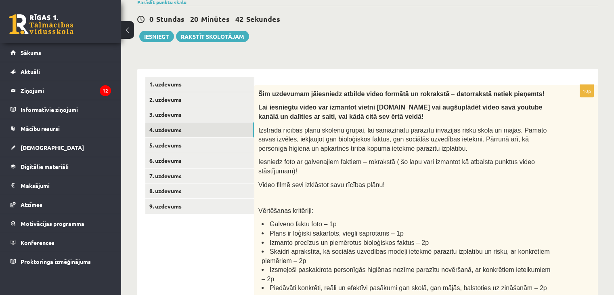
scroll to position [0, 0]
click at [160, 109] on link "3. uzdevums" at bounding box center [199, 114] width 109 height 15
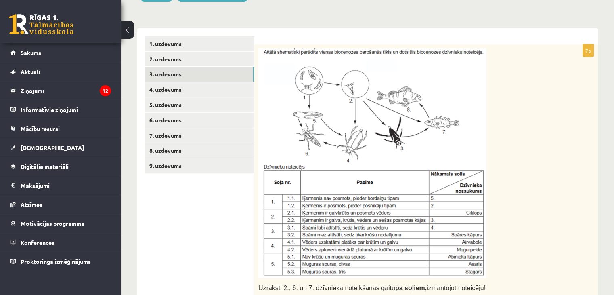
scroll to position [209, 0]
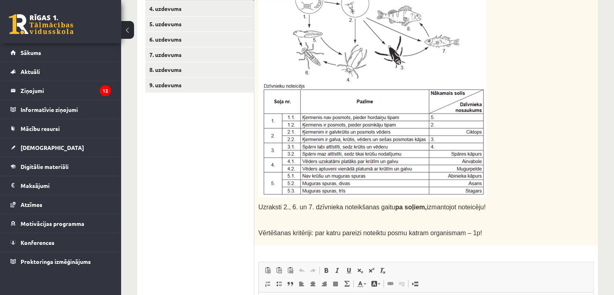
drag, startPoint x: 257, startPoint y: 205, endPoint x: 476, endPoint y: 207, distance: 219.1
click at [476, 207] on div "Uzraksti 2., 6. un 7. dzīvnieka noteikšanas gaitu pa soļiem, izmantojot noteicē…" at bounding box center [425, 105] width 343 height 282
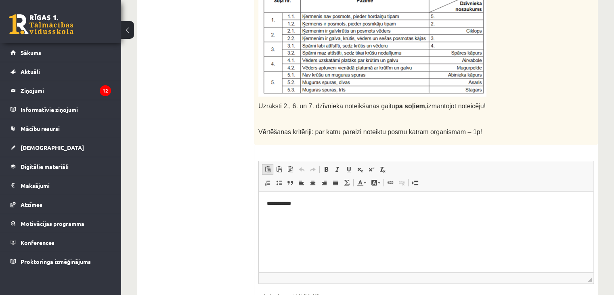
scroll to position [330, 0]
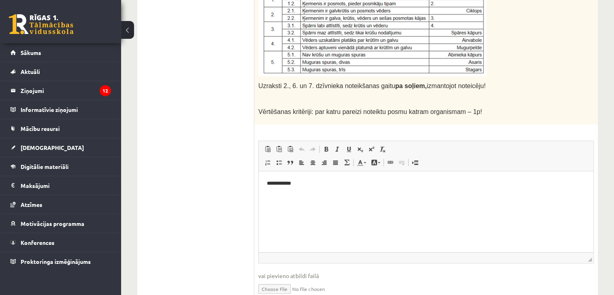
click at [296, 181] on p "**********" at bounding box center [426, 183] width 319 height 8
click at [276, 160] on span at bounding box center [279, 162] width 6 height 6
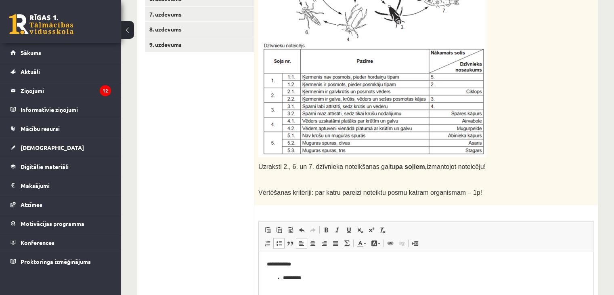
scroll to position [289, 0]
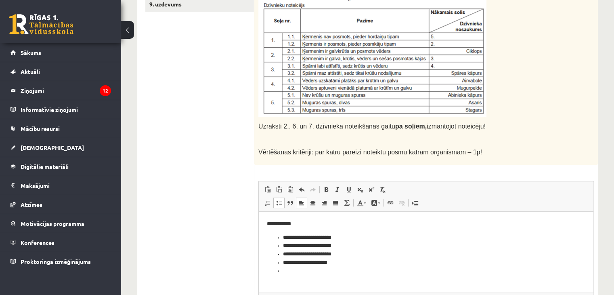
click at [278, 201] on span at bounding box center [279, 202] width 6 height 6
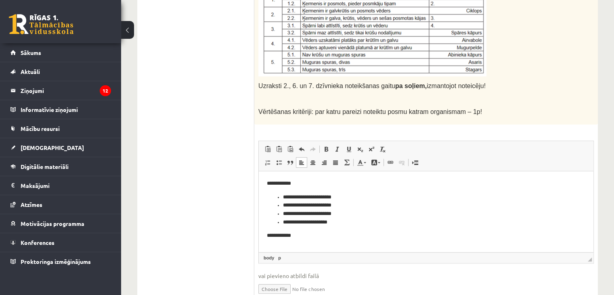
scroll to position [0, 0]
click at [279, 159] on span at bounding box center [279, 162] width 6 height 6
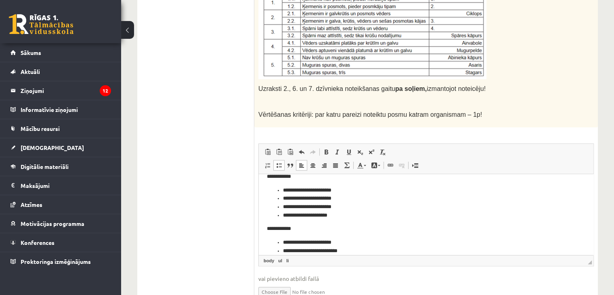
scroll to position [17, 0]
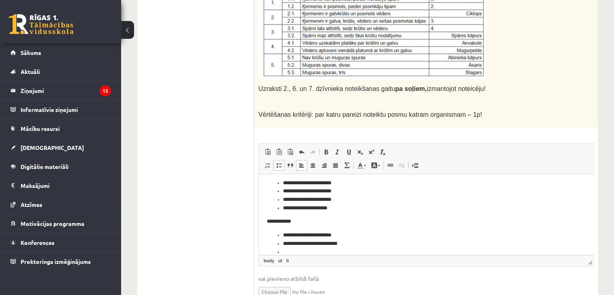
click at [276, 164] on span at bounding box center [279, 165] width 6 height 6
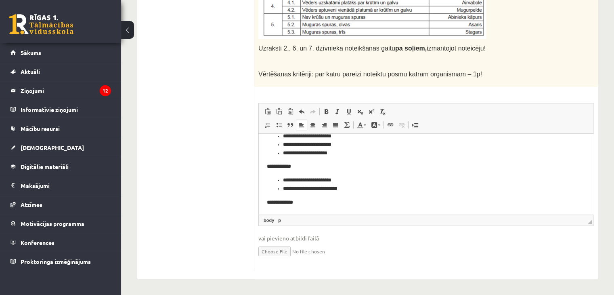
scroll to position [36, 0]
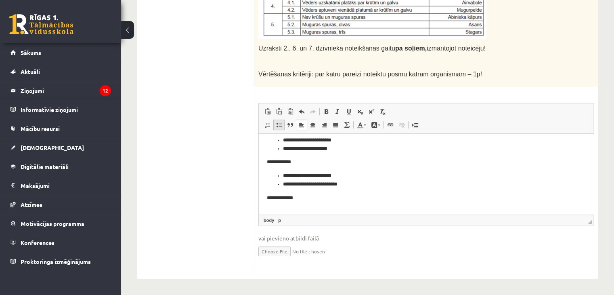
click at [277, 123] on span at bounding box center [279, 124] width 6 height 6
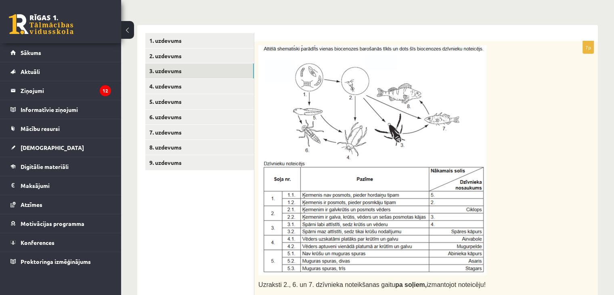
scroll to position [85, 0]
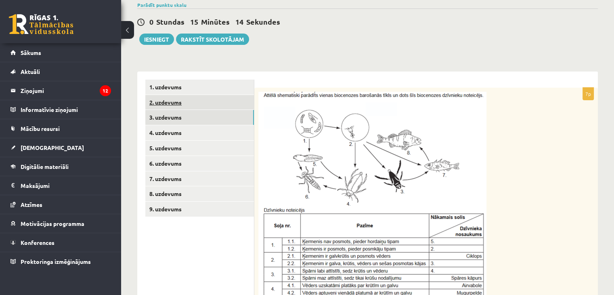
click at [173, 105] on link "2. uzdevums" at bounding box center [199, 102] width 109 height 15
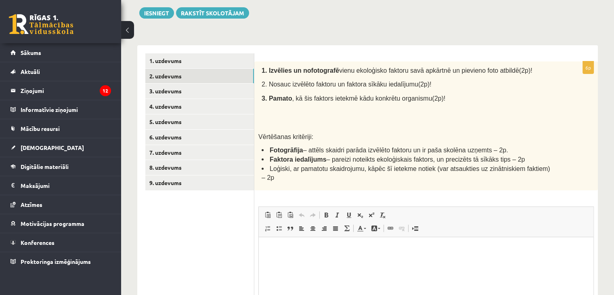
scroll to position [125, 0]
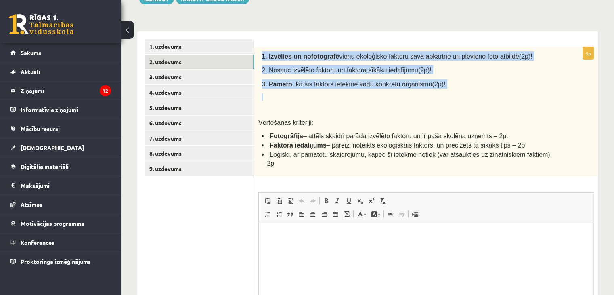
drag, startPoint x: 260, startPoint y: 55, endPoint x: 453, endPoint y: 88, distance: 196.1
click at [453, 88] on div "1. Izvēlies un nofotografē vienu ekoloģisko faktoru savā apkārtnē un pievieno f…" at bounding box center [425, 111] width 343 height 129
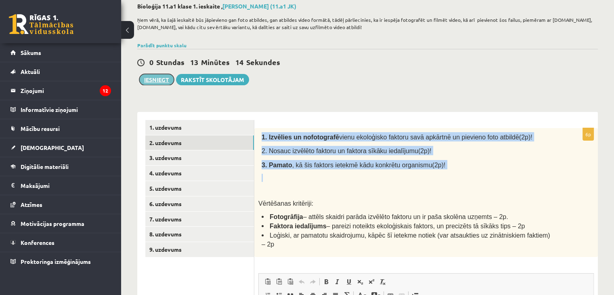
click at [163, 80] on button "Iesniegt" at bounding box center [156, 79] width 35 height 11
